Goal: Information Seeking & Learning: Learn about a topic

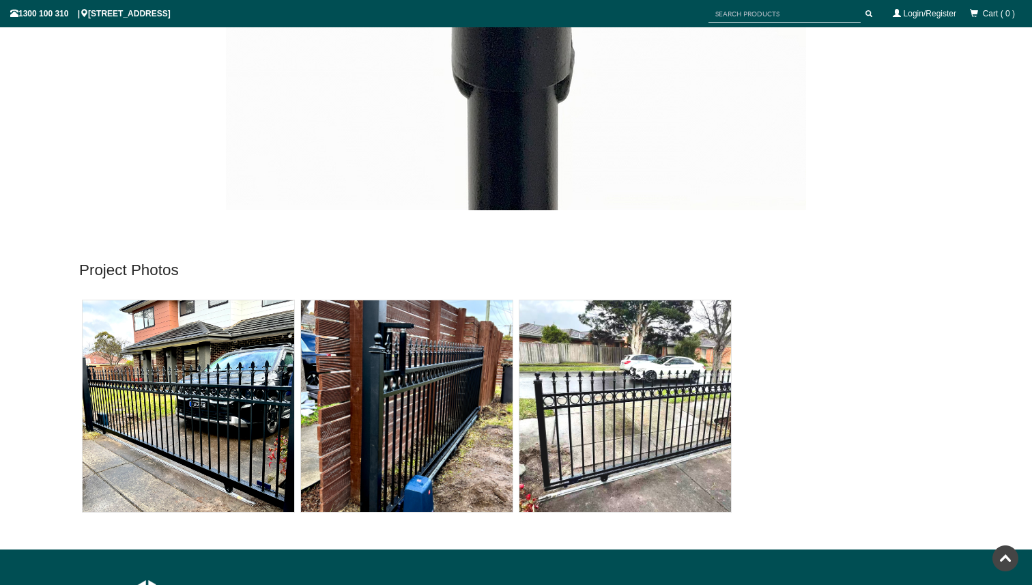
scroll to position [7218, 0]
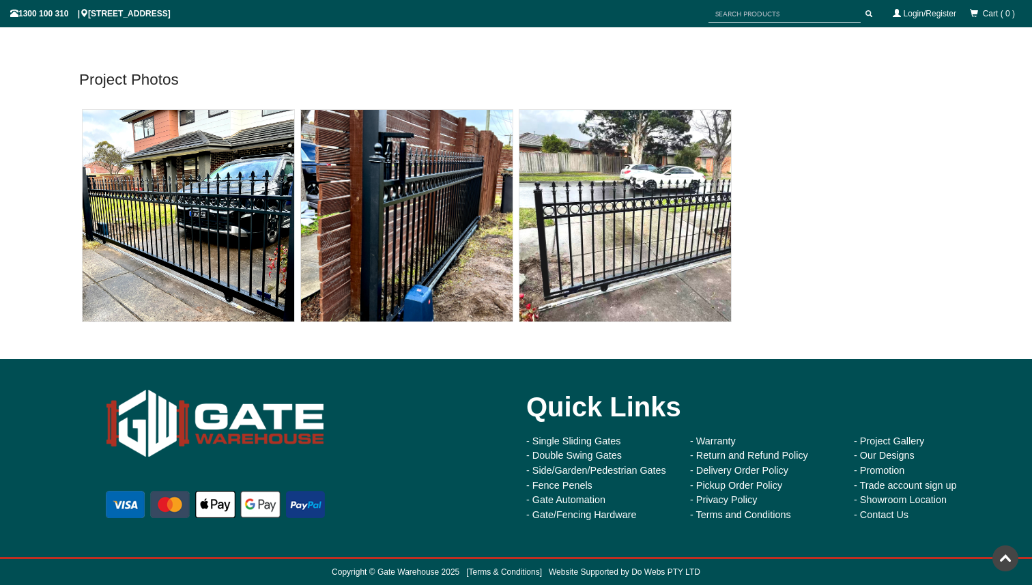
click at [717, 408] on div "Quick Links" at bounding box center [761, 407] width 471 height 55
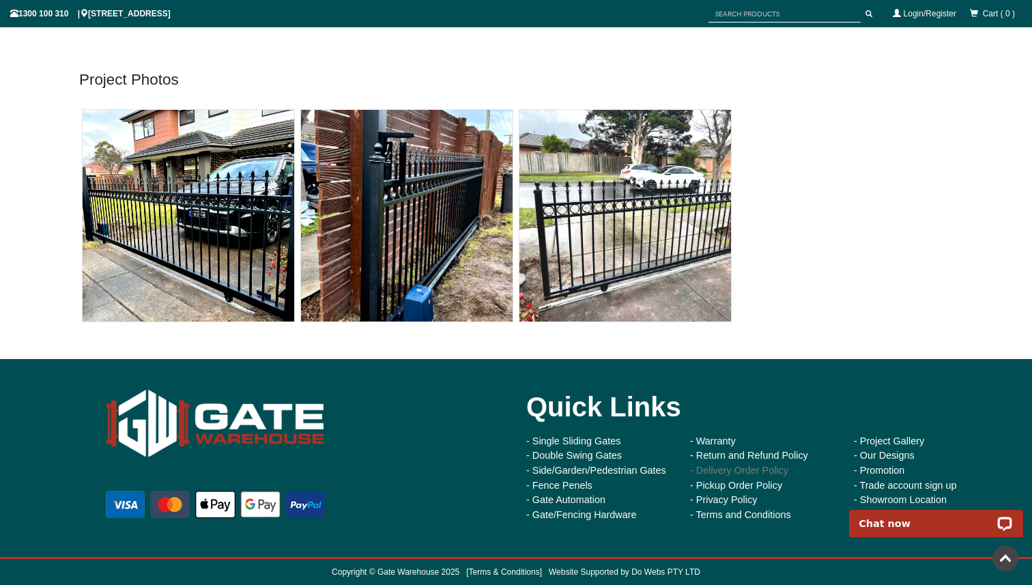
click at [720, 466] on link "- Delivery Order Policy" at bounding box center [739, 470] width 98 height 11
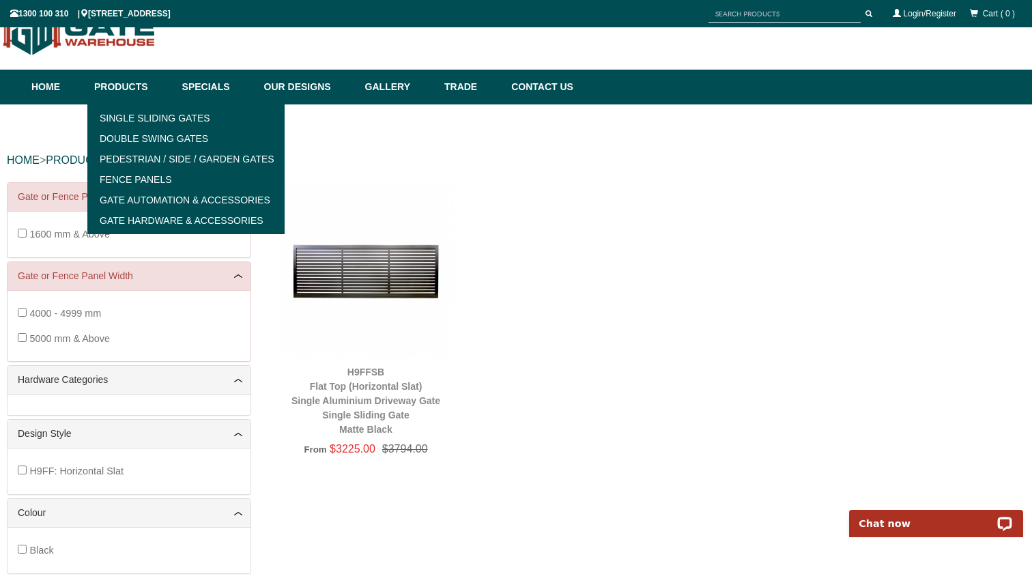
click at [116, 85] on link "Products" at bounding box center [131, 87] width 88 height 35
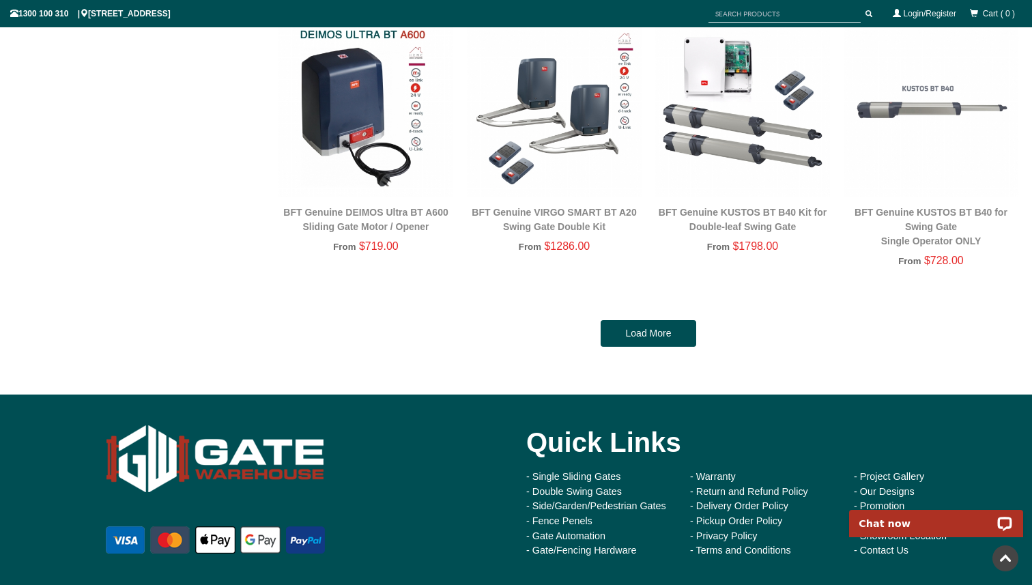
scroll to position [2900, 0]
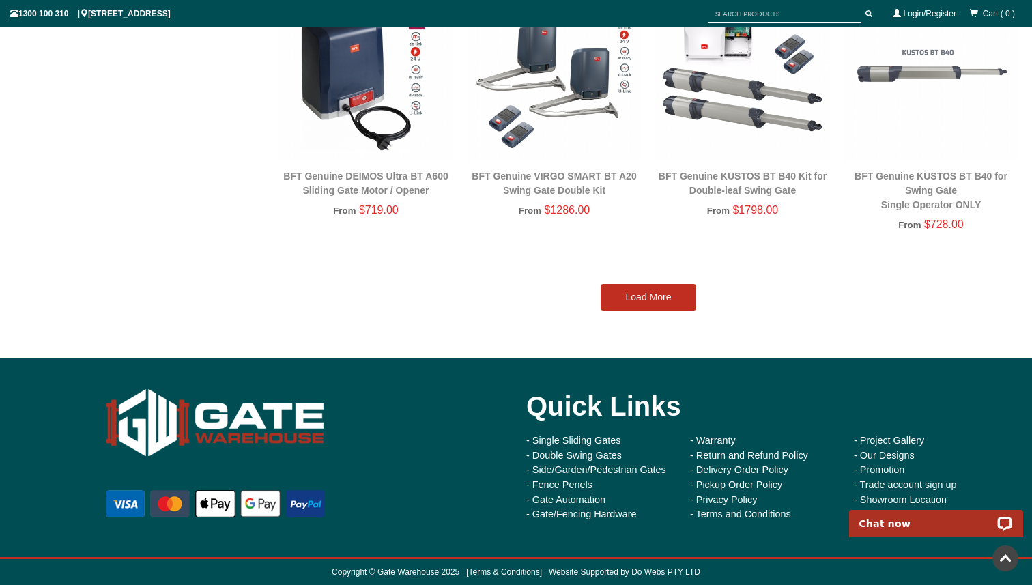
click at [647, 287] on link "Load More" at bounding box center [649, 297] width 96 height 27
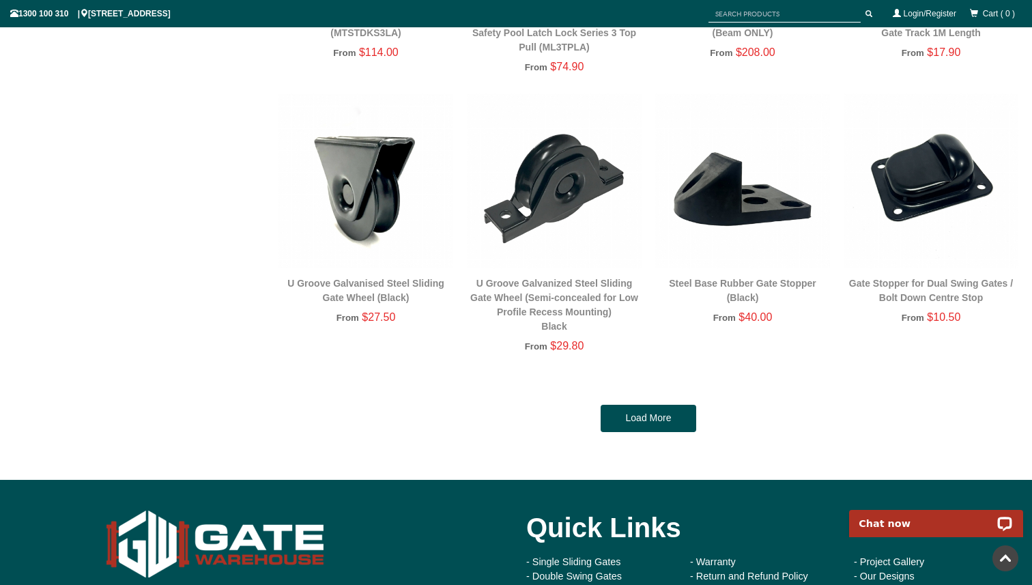
scroll to position [5592, 0]
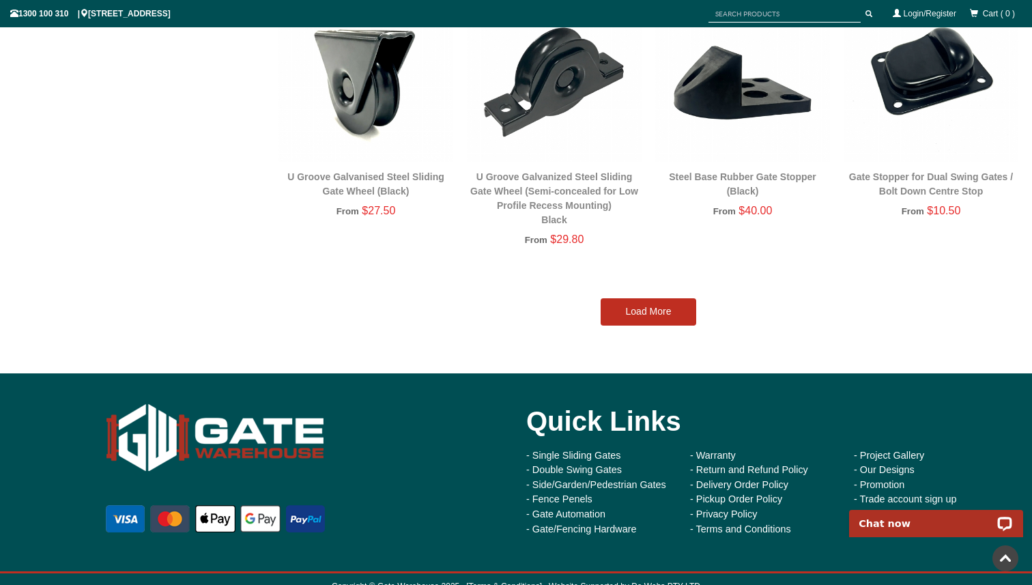
click at [645, 310] on link "Load More" at bounding box center [649, 311] width 96 height 27
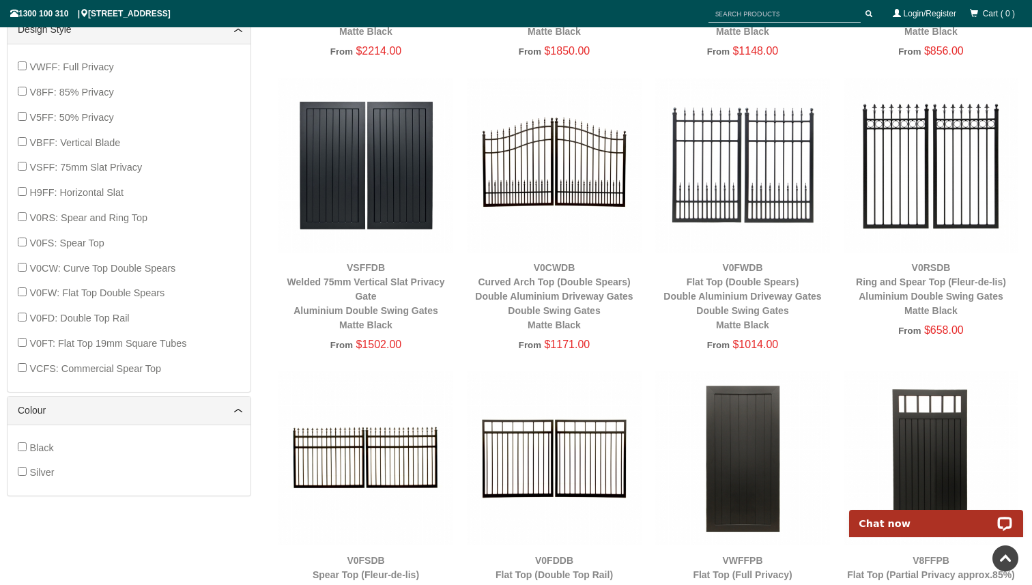
scroll to position [1062, 0]
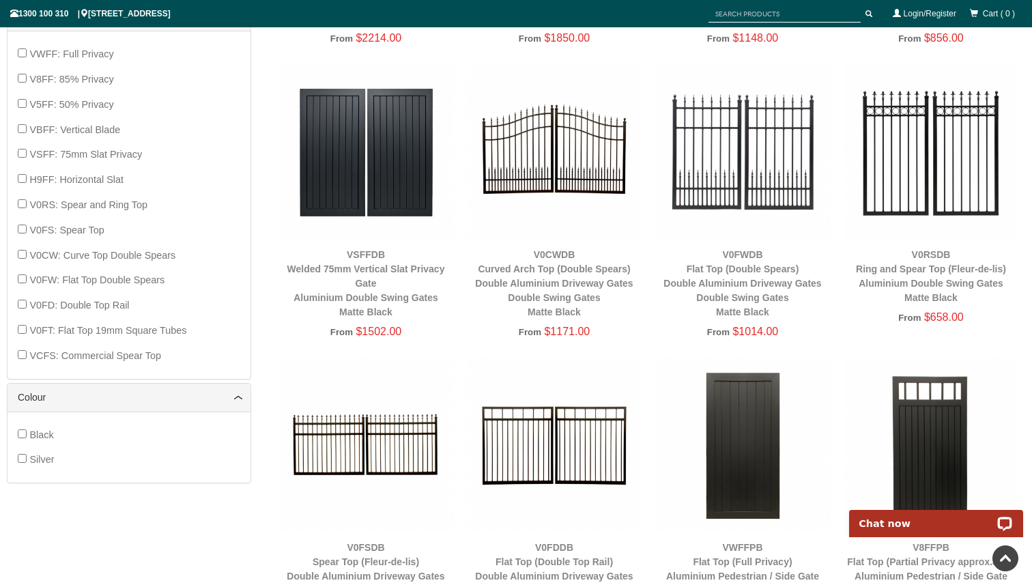
click at [573, 165] on img at bounding box center [554, 152] width 175 height 175
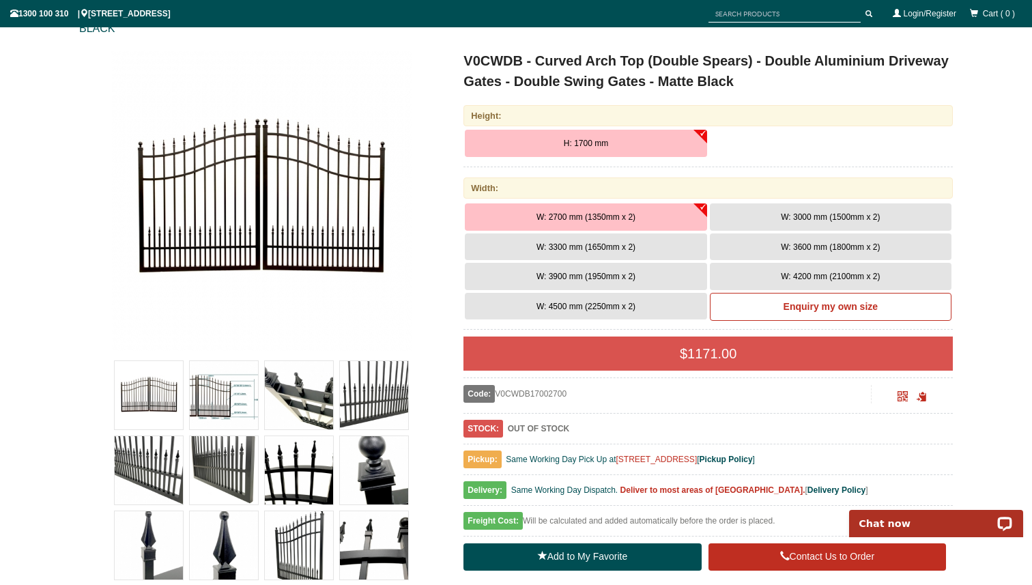
scroll to position [184, 0]
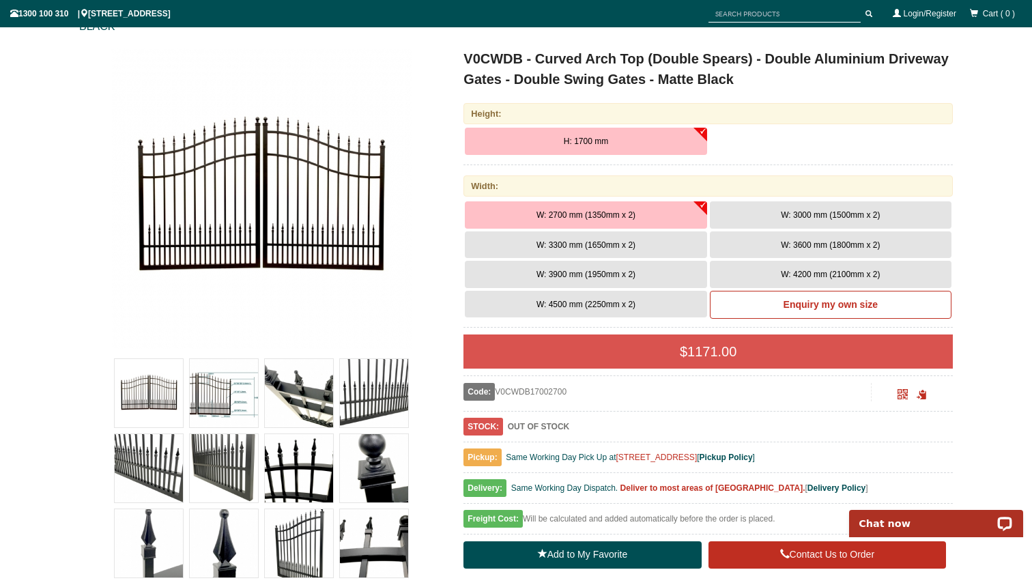
click at [205, 389] on img at bounding box center [224, 393] width 68 height 68
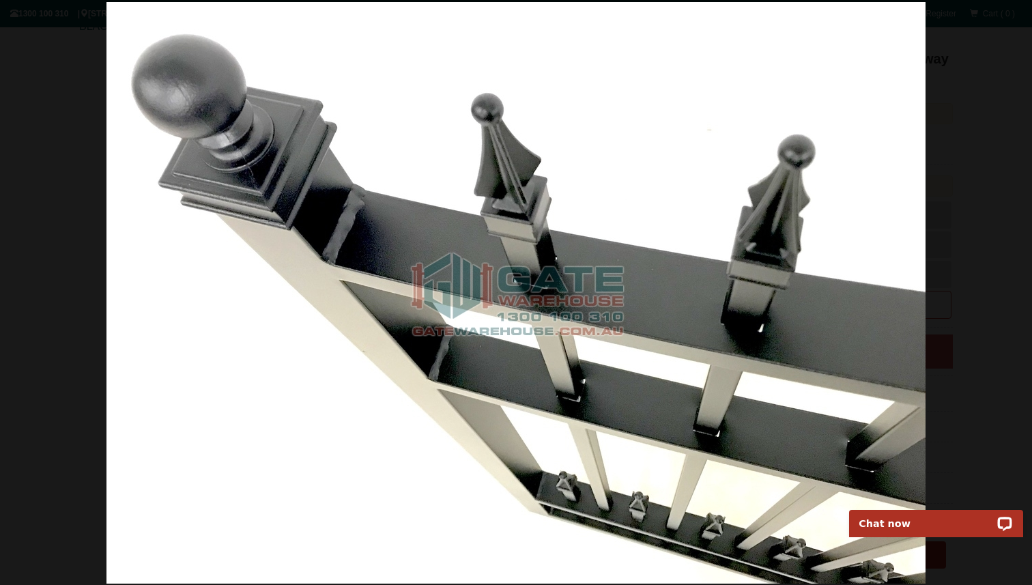
click at [68, 330] on div at bounding box center [516, 292] width 1032 height 585
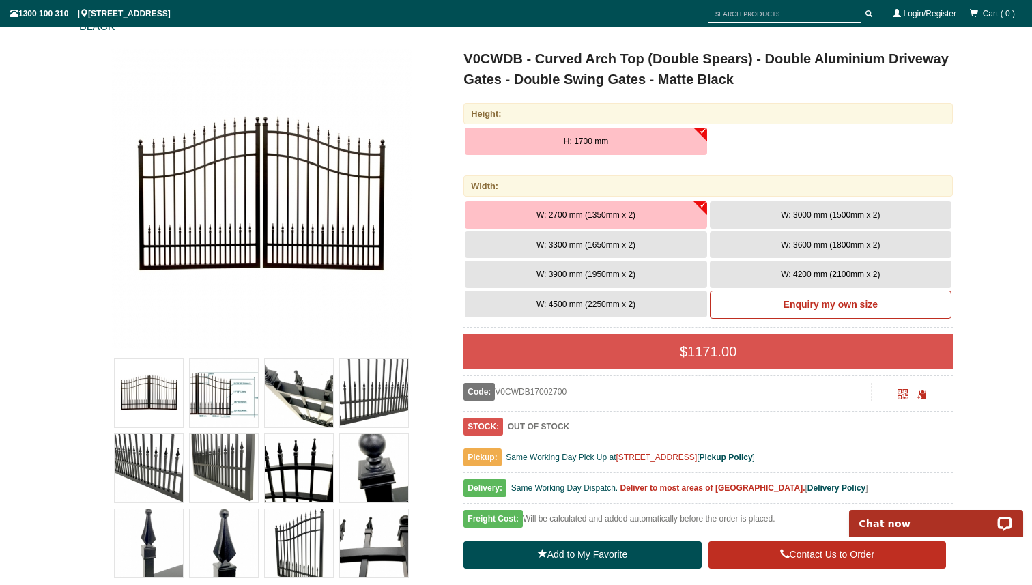
click at [584, 247] on span "W: 3300 mm (1650mm x 2)" at bounding box center [586, 245] width 99 height 10
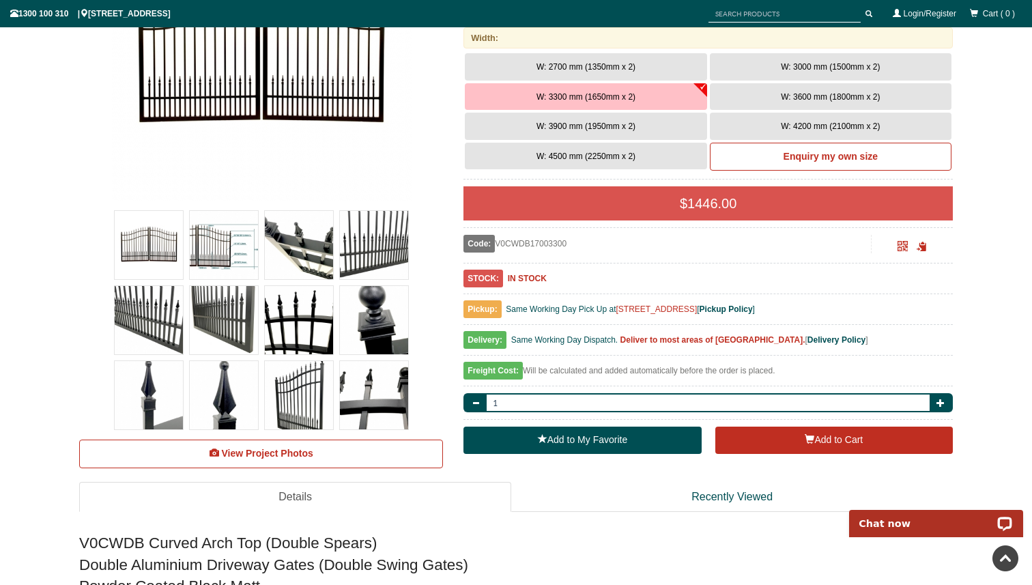
scroll to position [356, 0]
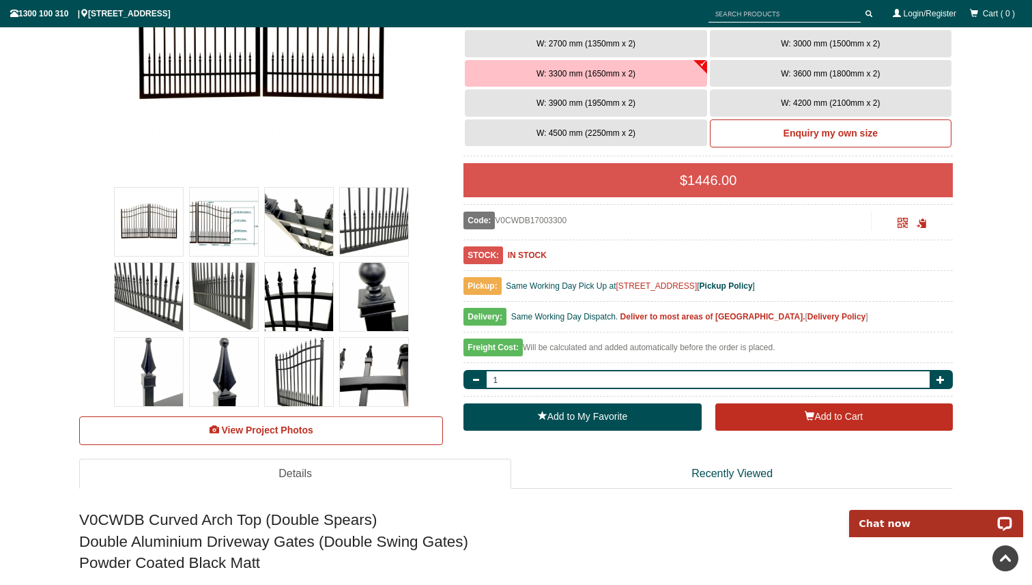
click at [808, 317] on b "Delivery Policy" at bounding box center [837, 317] width 58 height 10
click at [295, 309] on img at bounding box center [299, 297] width 68 height 68
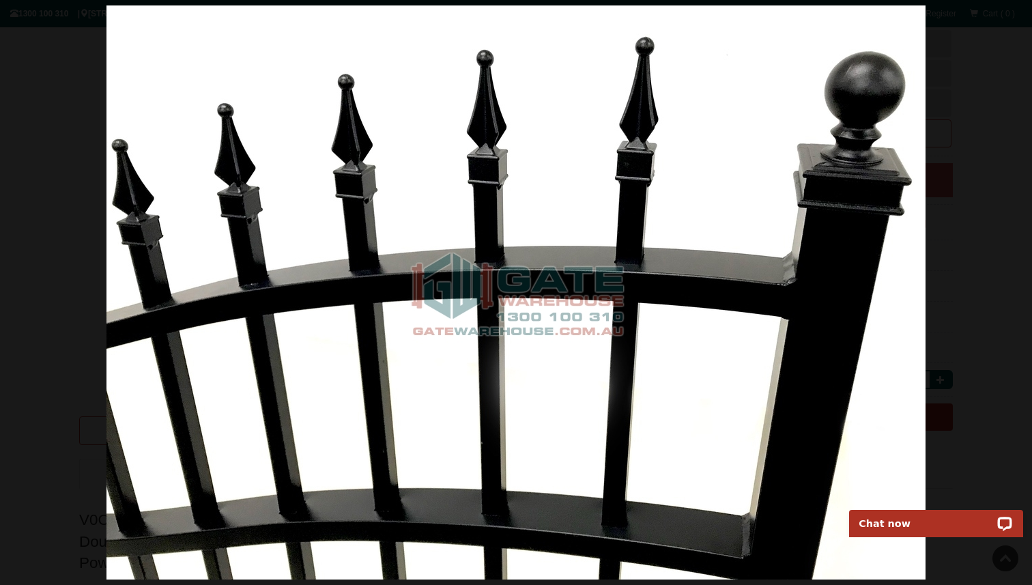
click at [853, 206] on img at bounding box center [516, 292] width 819 height 574
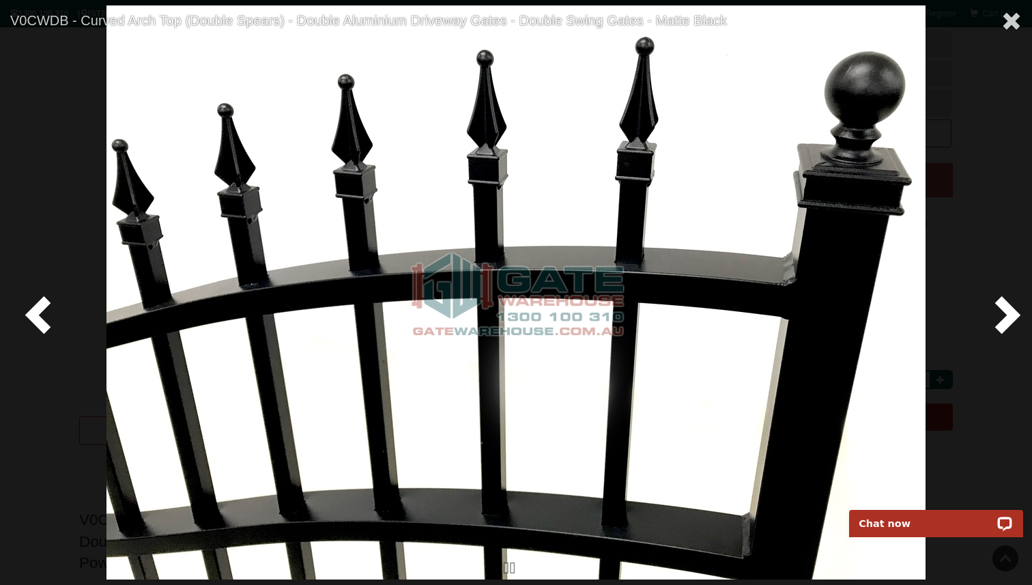
click at [1015, 314] on span at bounding box center [1005, 314] width 41 height 41
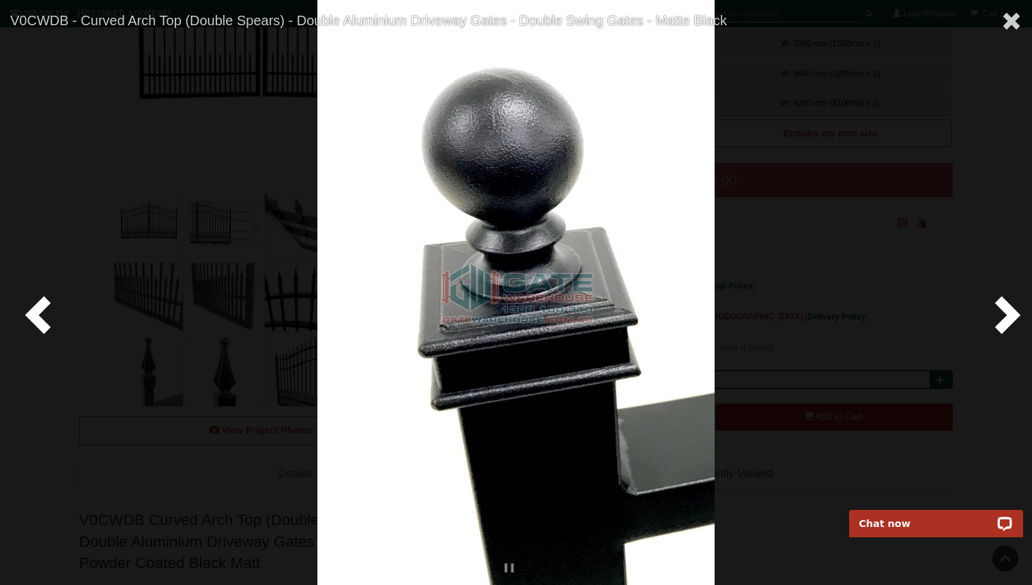
click at [1015, 314] on span at bounding box center [1005, 314] width 41 height 41
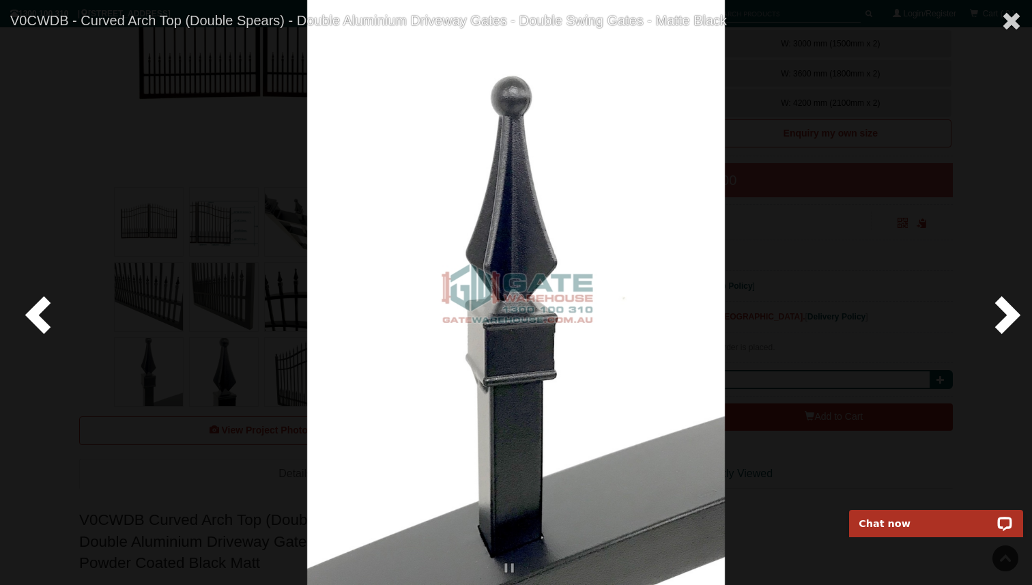
click at [1015, 314] on span at bounding box center [1005, 314] width 41 height 41
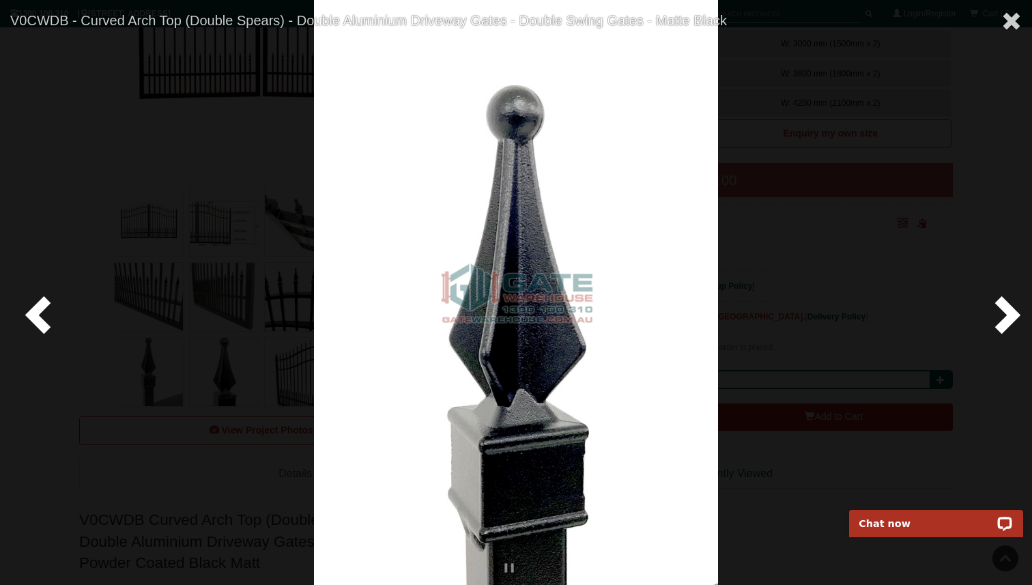
click at [1015, 314] on span at bounding box center [1005, 314] width 41 height 41
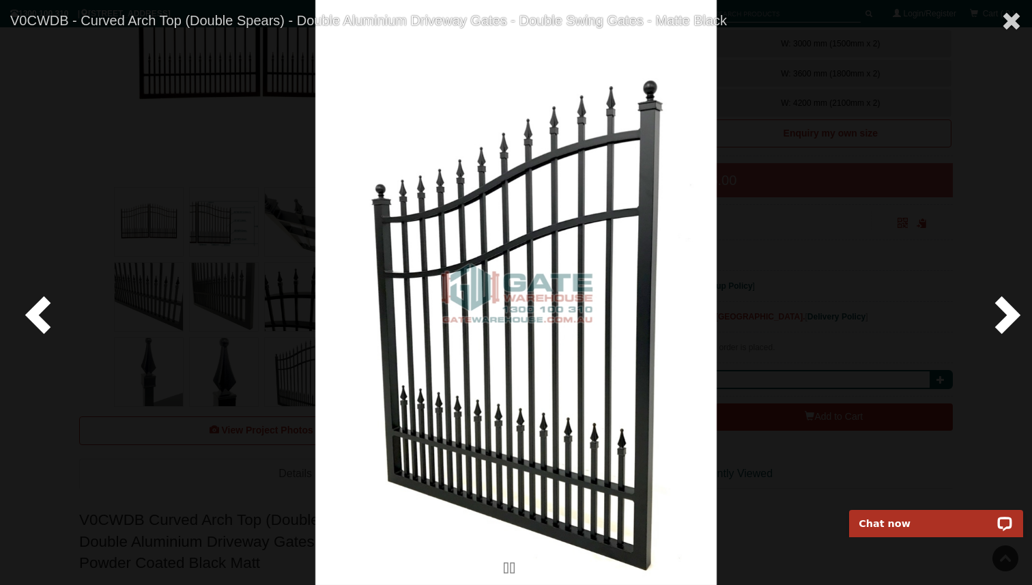
click at [1015, 314] on span at bounding box center [1005, 314] width 41 height 41
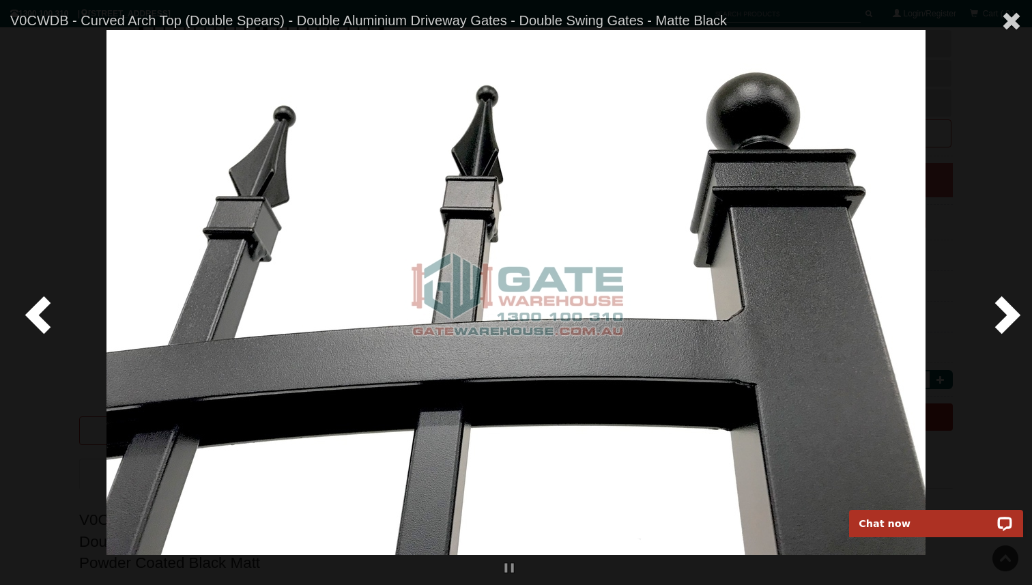
click at [1015, 314] on span at bounding box center [1005, 314] width 41 height 41
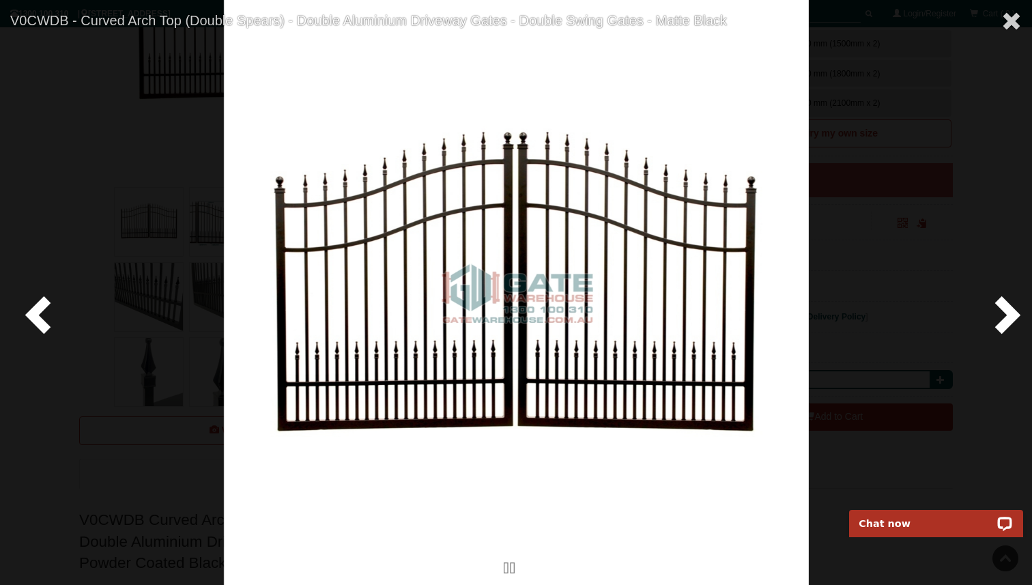
click at [1015, 314] on span at bounding box center [1005, 314] width 41 height 41
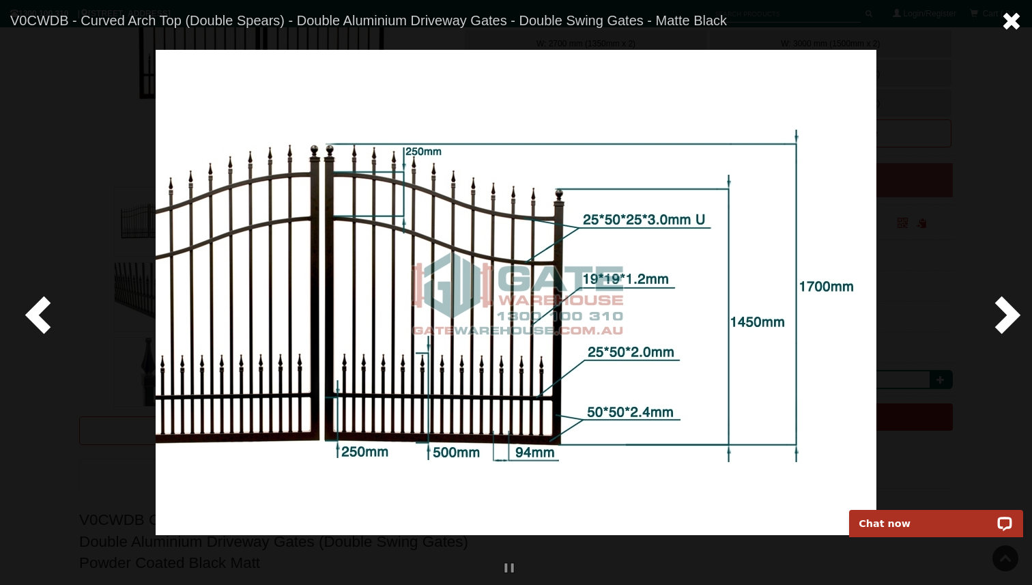
click at [1013, 12] on span at bounding box center [1012, 21] width 20 height 20
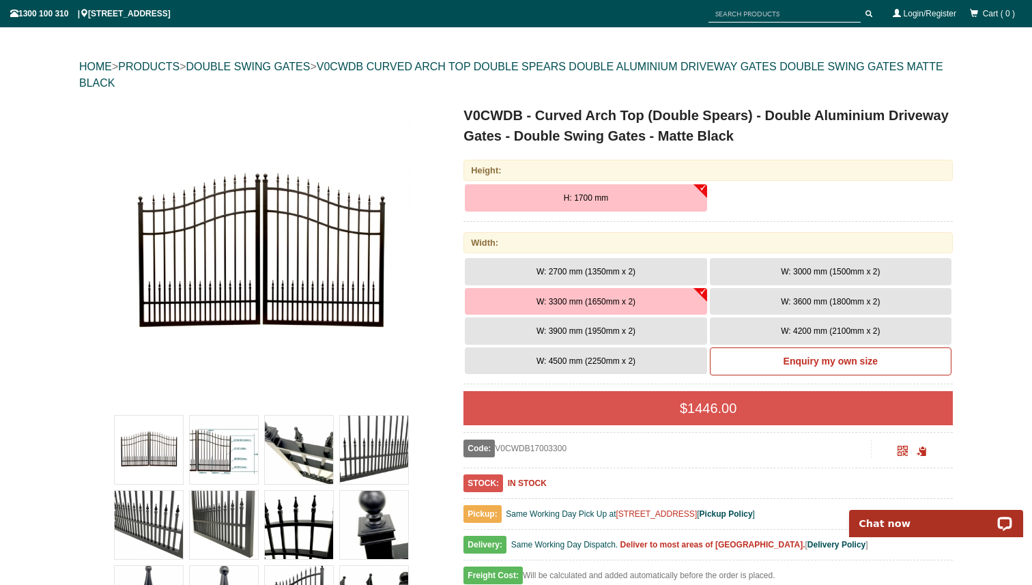
scroll to position [0, 0]
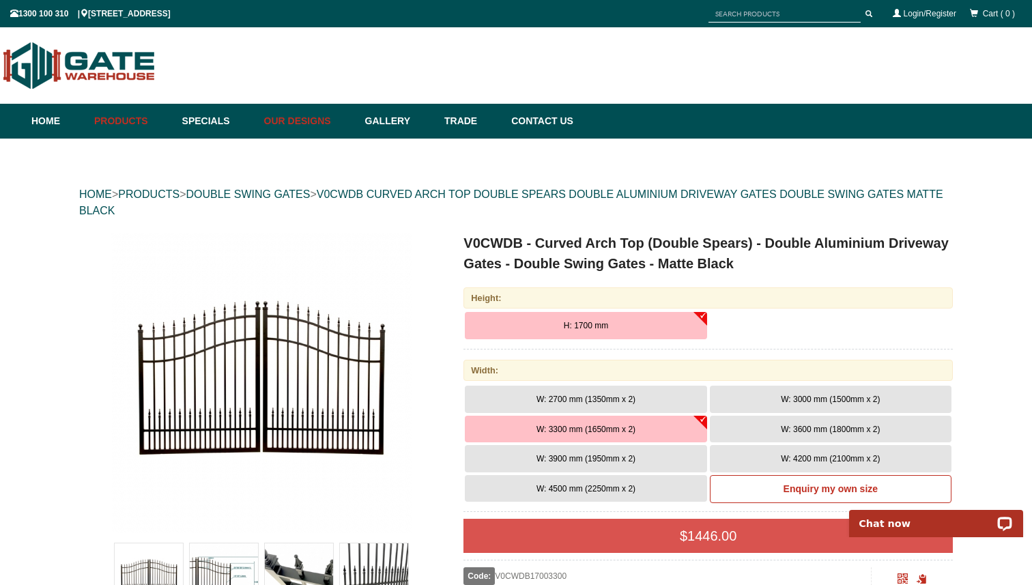
click at [303, 116] on link "Our Designs" at bounding box center [307, 121] width 101 height 35
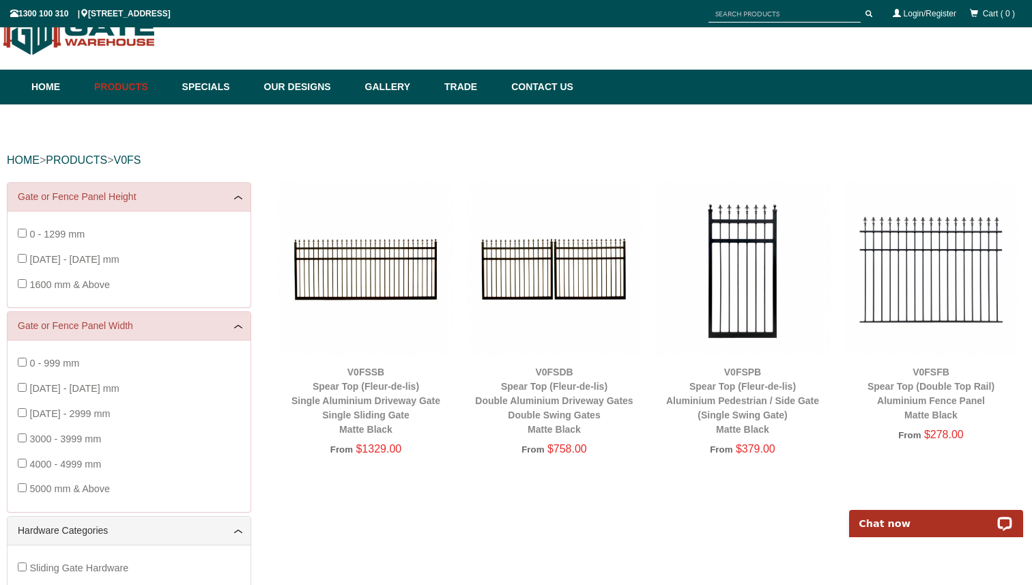
scroll to position [44, 0]
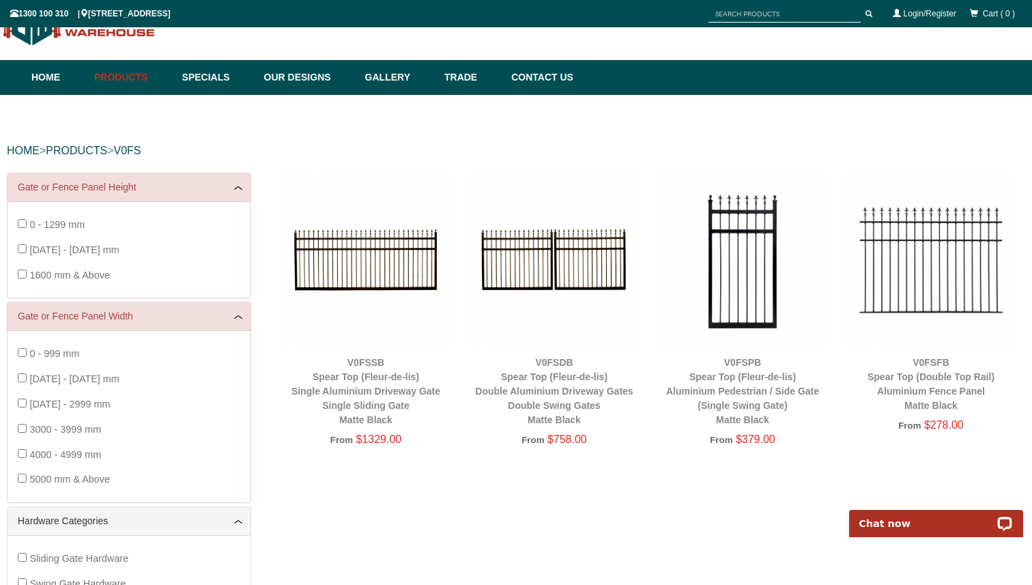
click at [520, 264] on img at bounding box center [554, 260] width 175 height 175
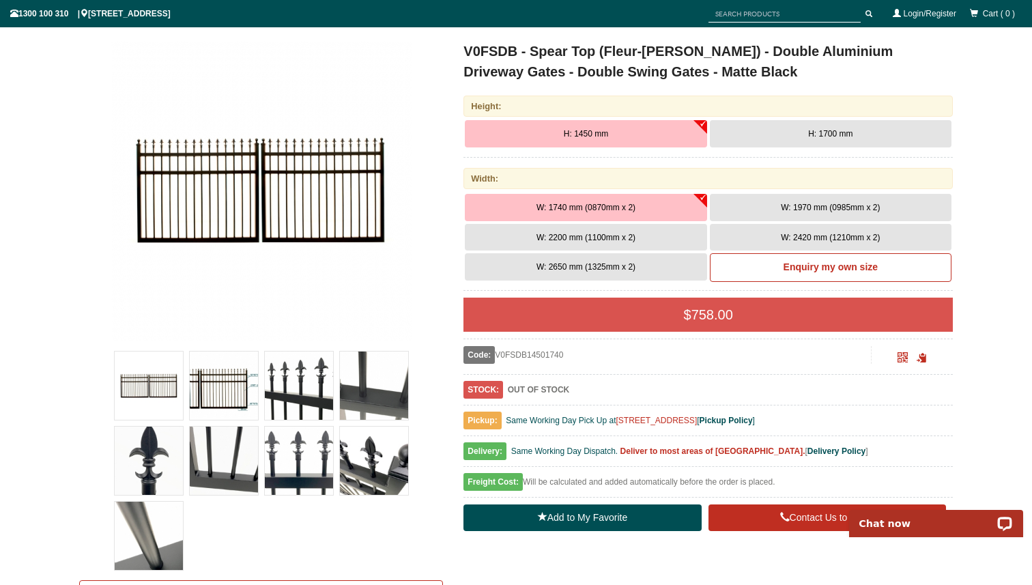
click at [371, 463] on img at bounding box center [374, 461] width 68 height 68
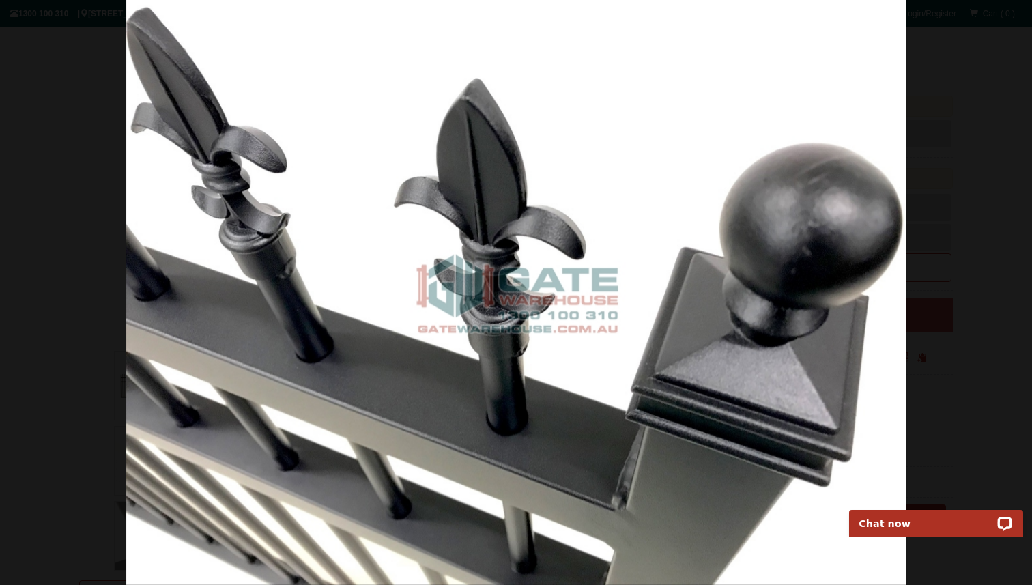
click at [946, 170] on div at bounding box center [516, 292] width 1032 height 585
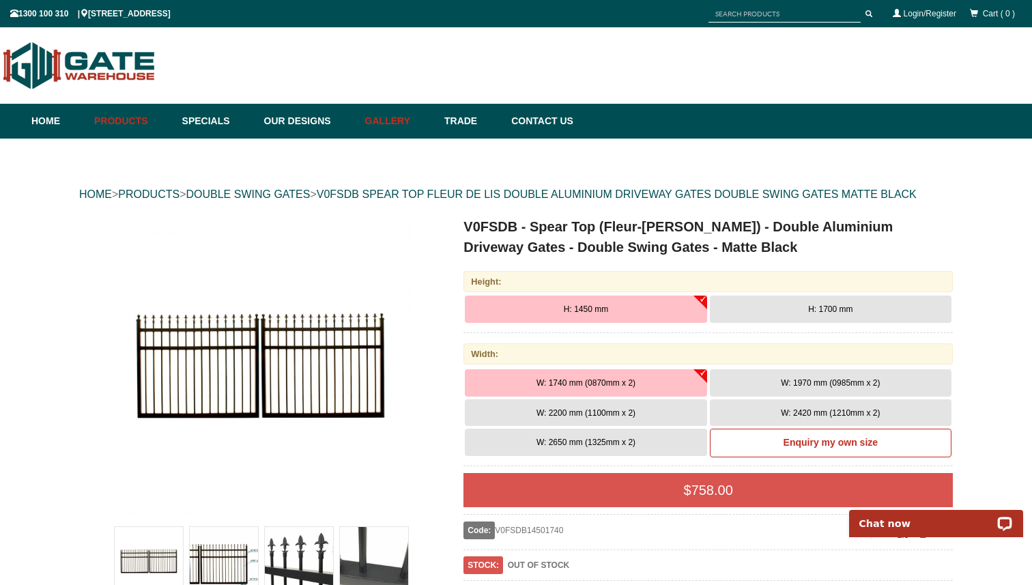
click at [382, 122] on link "Gallery" at bounding box center [397, 121] width 79 height 35
